Goal: Transaction & Acquisition: Purchase product/service

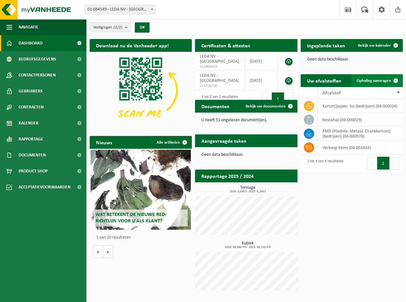
click at [373, 82] on span "Ophaling aanvragen" at bounding box center [373, 81] width 34 height 4
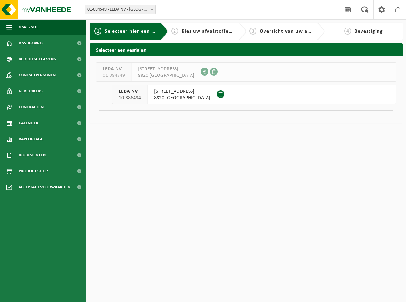
click at [132, 97] on span "10-886494" at bounding box center [130, 98] width 22 height 6
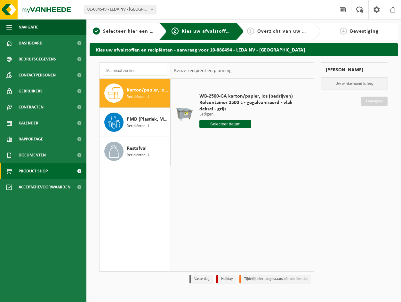
click at [35, 172] on span "Product Shop" at bounding box center [33, 171] width 29 height 16
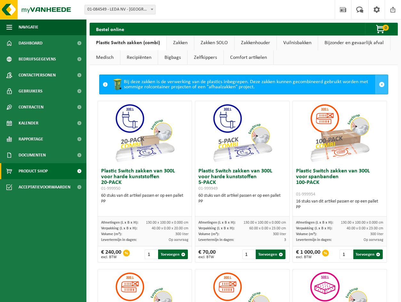
click at [379, 83] on span at bounding box center [382, 85] width 6 height 6
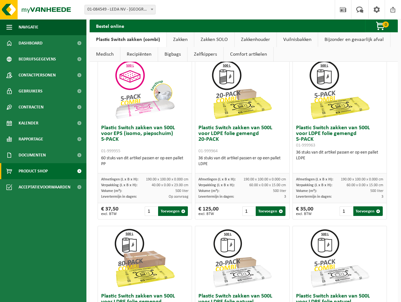
scroll to position [352, 0]
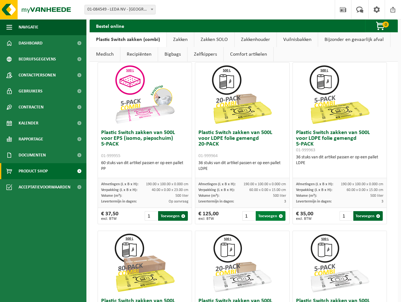
click at [272, 215] on button "Toevoegen" at bounding box center [271, 216] width 30 height 10
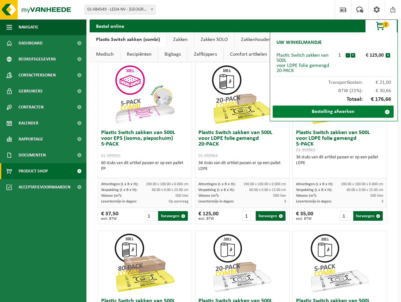
click at [326, 111] on link "Bestelling afwerken" at bounding box center [332, 112] width 121 height 12
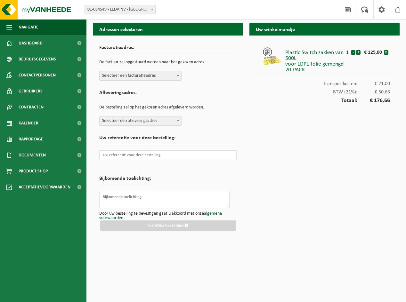
click at [172, 75] on span "Selecteer een facturatieadres" at bounding box center [140, 75] width 82 height 9
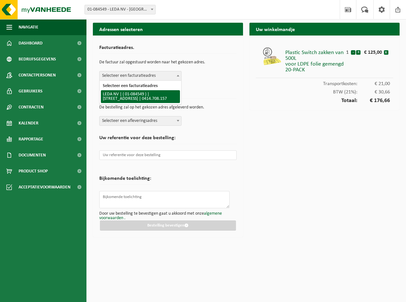
select select "44560"
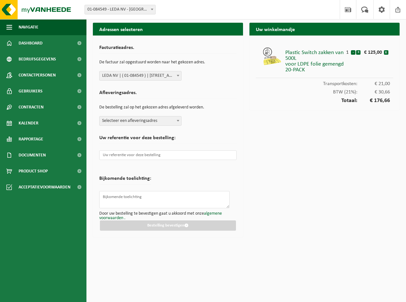
click at [134, 122] on span "Selecteer een afleveringsadres" at bounding box center [140, 120] width 82 height 9
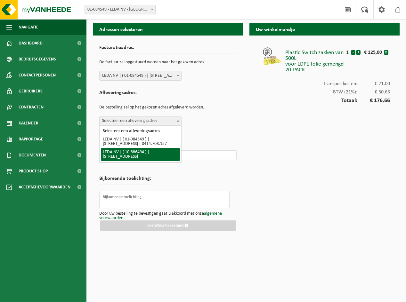
select select "112706"
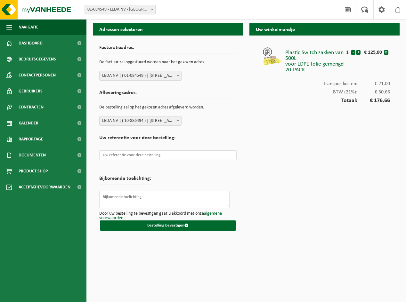
click at [174, 76] on span "LEDA NV | ( 01-084549 ) | WARANDESTRAAT 4, 8820 TORHOUT | 0414.708.157" at bounding box center [140, 75] width 82 height 9
click at [149, 157] on input "text" at bounding box center [167, 155] width 137 height 10
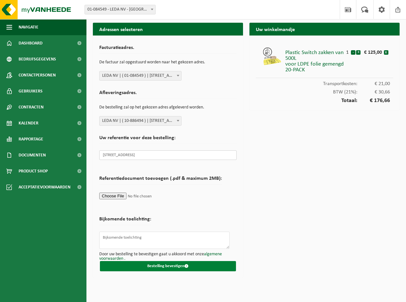
type input "BEEKSTRAAT 9 - 8820 TORHOUT"
click at [164, 265] on button "Bestelling bevestigen" at bounding box center [168, 266] width 136 height 10
